Goal: Download file/media

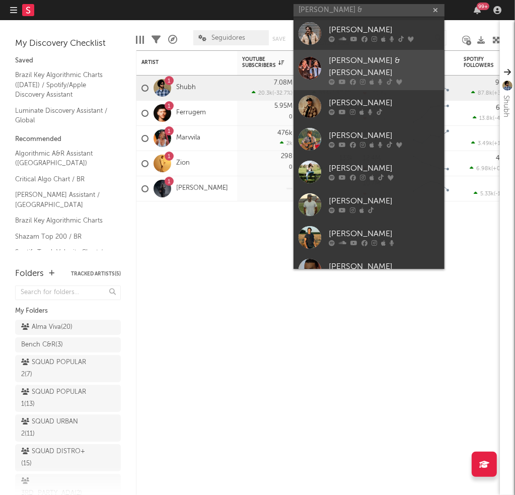
type input "[PERSON_NAME] &"
click at [352, 59] on div "[PERSON_NAME] & [PERSON_NAME]" at bounding box center [384, 67] width 111 height 24
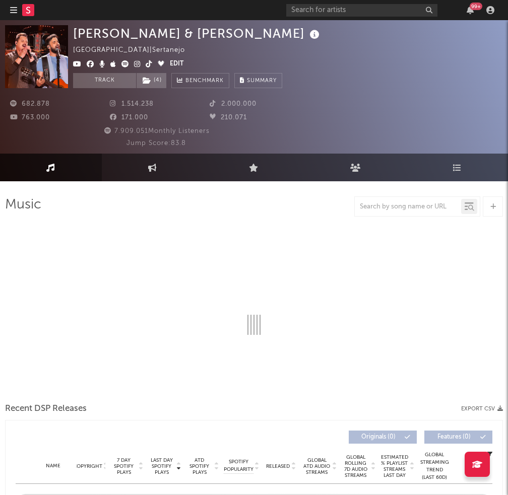
select select "6m"
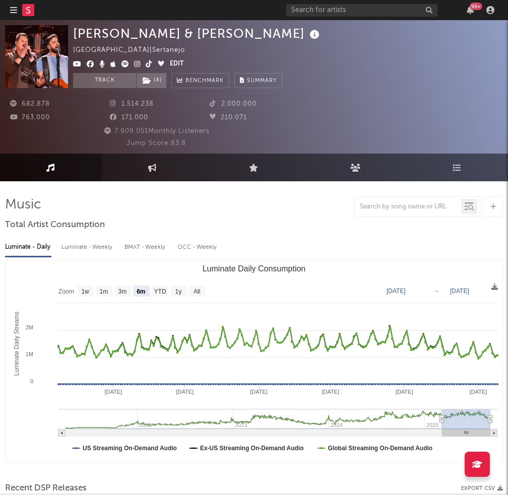
click at [107, 256] on div "Luminate - Daily Luminate - Weekly BMAT - Weekly OCC - Weekly Zoom 1w 1m 3m 6m …" at bounding box center [254, 349] width 498 height 231
click at [107, 249] on div "Luminate - Weekly" at bounding box center [87, 247] width 53 height 17
click at [104, 247] on div "Luminate - Weekly" at bounding box center [87, 247] width 53 height 17
select select "6m"
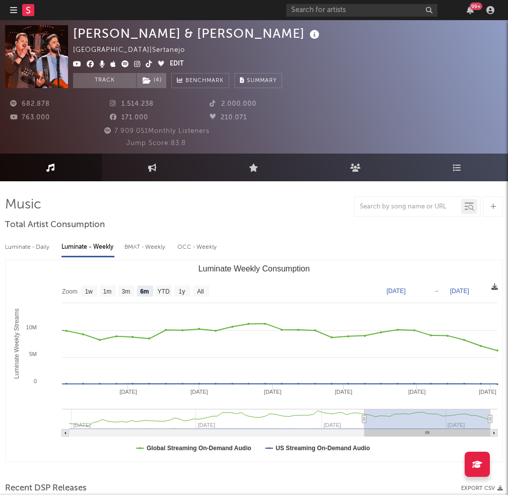
click at [492, 290] on icon at bounding box center [494, 287] width 7 height 7
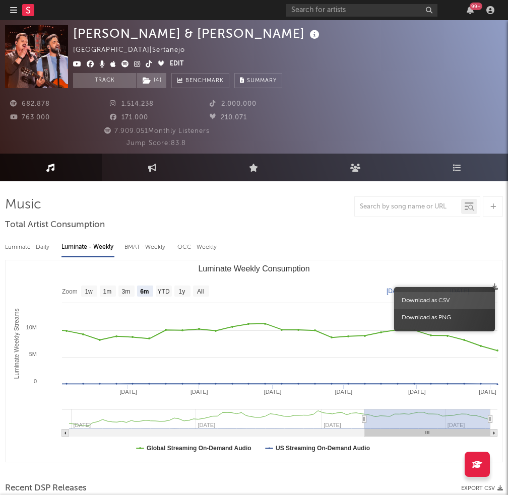
click at [457, 301] on span "Download as CSV" at bounding box center [444, 300] width 101 height 17
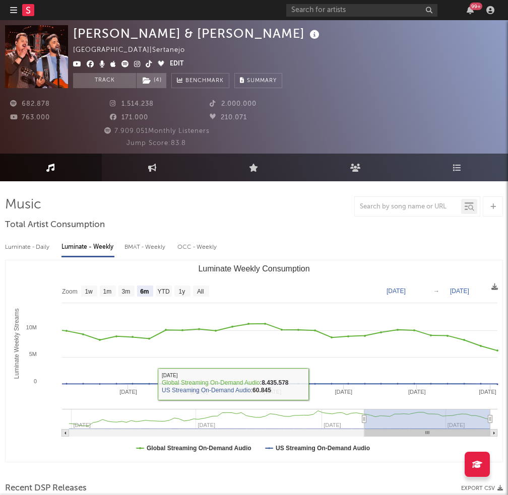
click at [311, 16] on div at bounding box center [361, 10] width 151 height 13
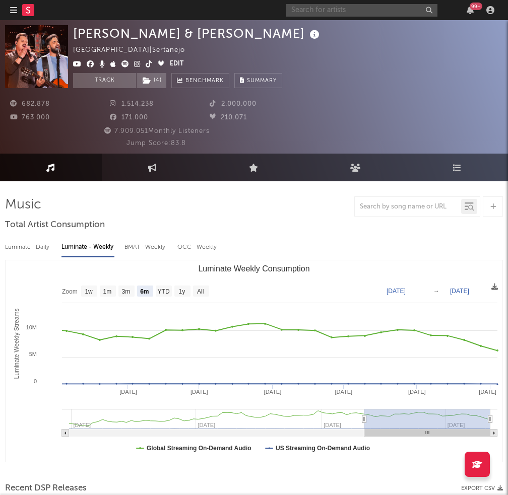
click at [313, 10] on input "text" at bounding box center [361, 10] width 151 height 13
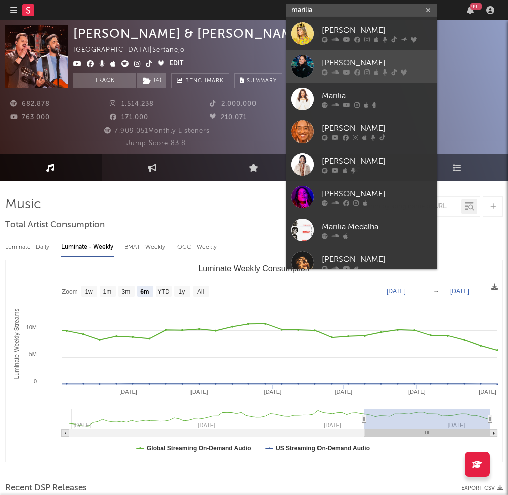
type input "marilia"
click at [304, 68] on div at bounding box center [302, 66] width 23 height 23
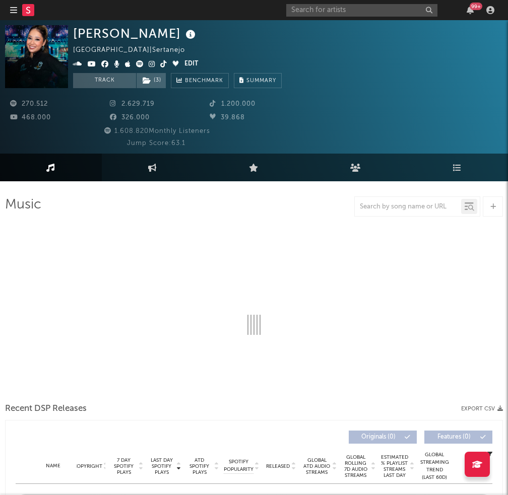
select select "6m"
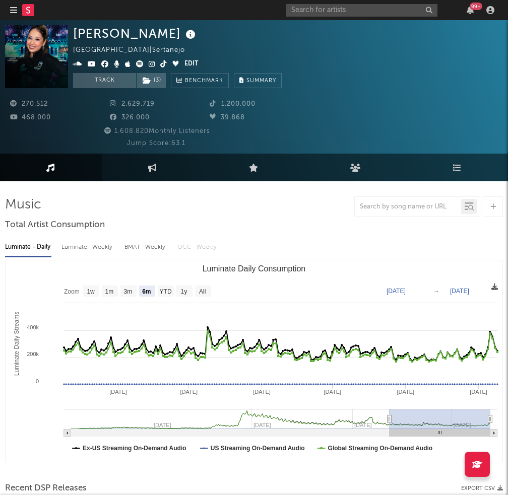
click at [494, 288] on icon at bounding box center [494, 287] width 7 height 7
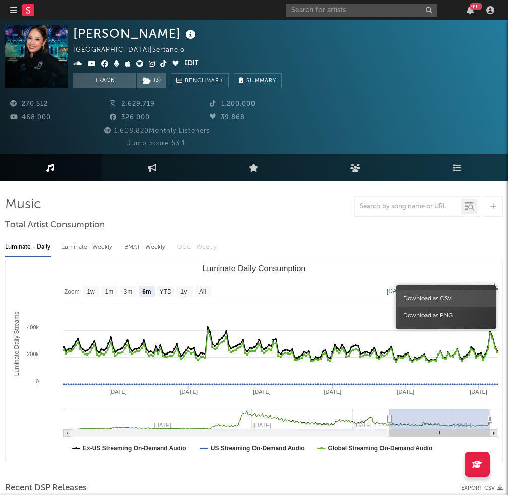
click at [446, 297] on span "Download as CSV" at bounding box center [445, 298] width 101 height 17
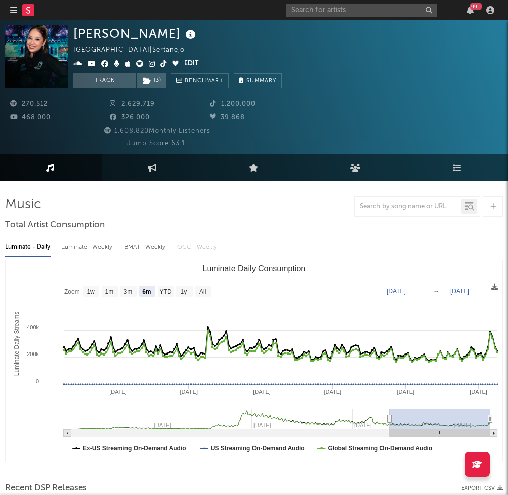
click at [78, 249] on div "Luminate - Weekly" at bounding box center [87, 247] width 53 height 17
select select "6m"
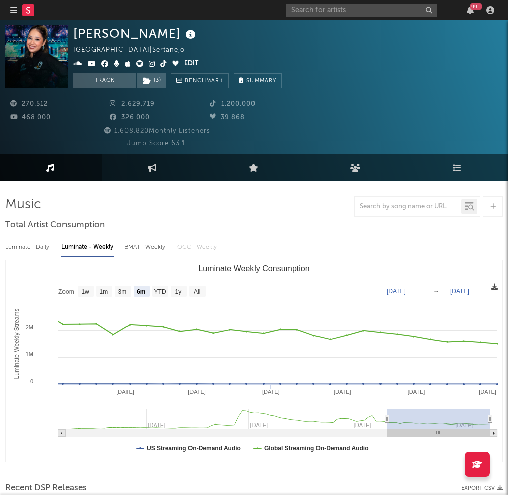
click at [493, 288] on icon at bounding box center [494, 287] width 7 height 7
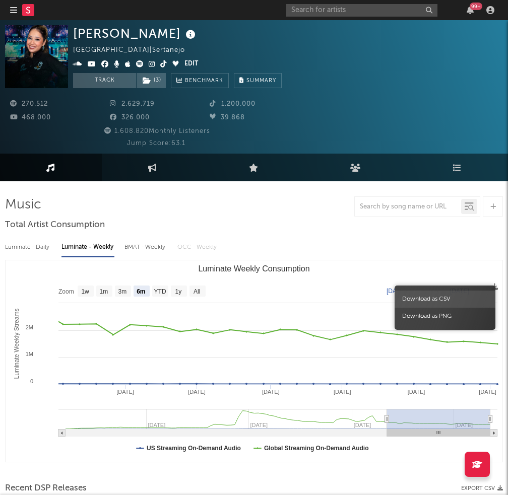
click at [423, 295] on span "Download as CSV" at bounding box center [444, 299] width 101 height 17
